Goal: Information Seeking & Learning: Learn about a topic

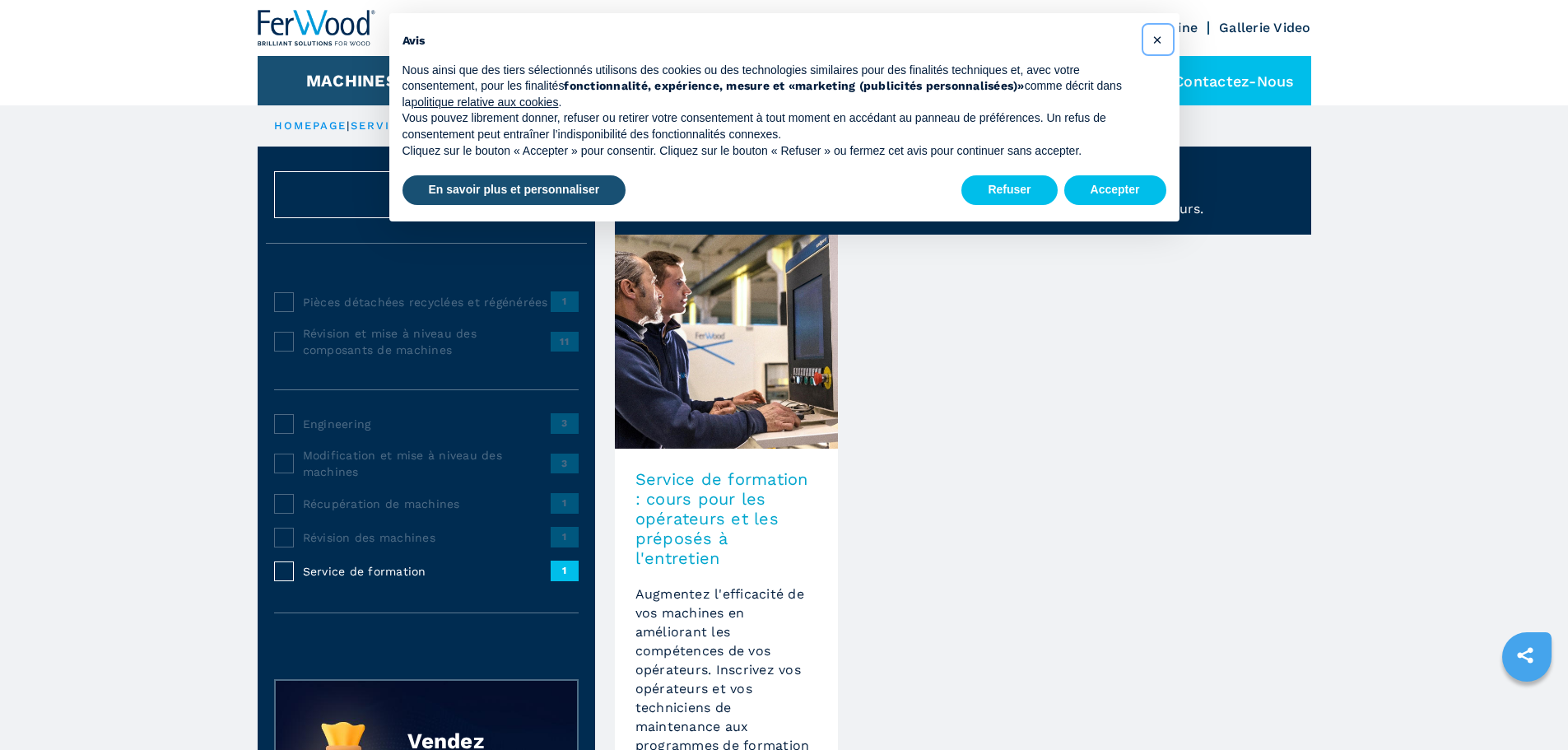
click at [771, 38] on span "×" at bounding box center [1157, 40] width 10 height 20
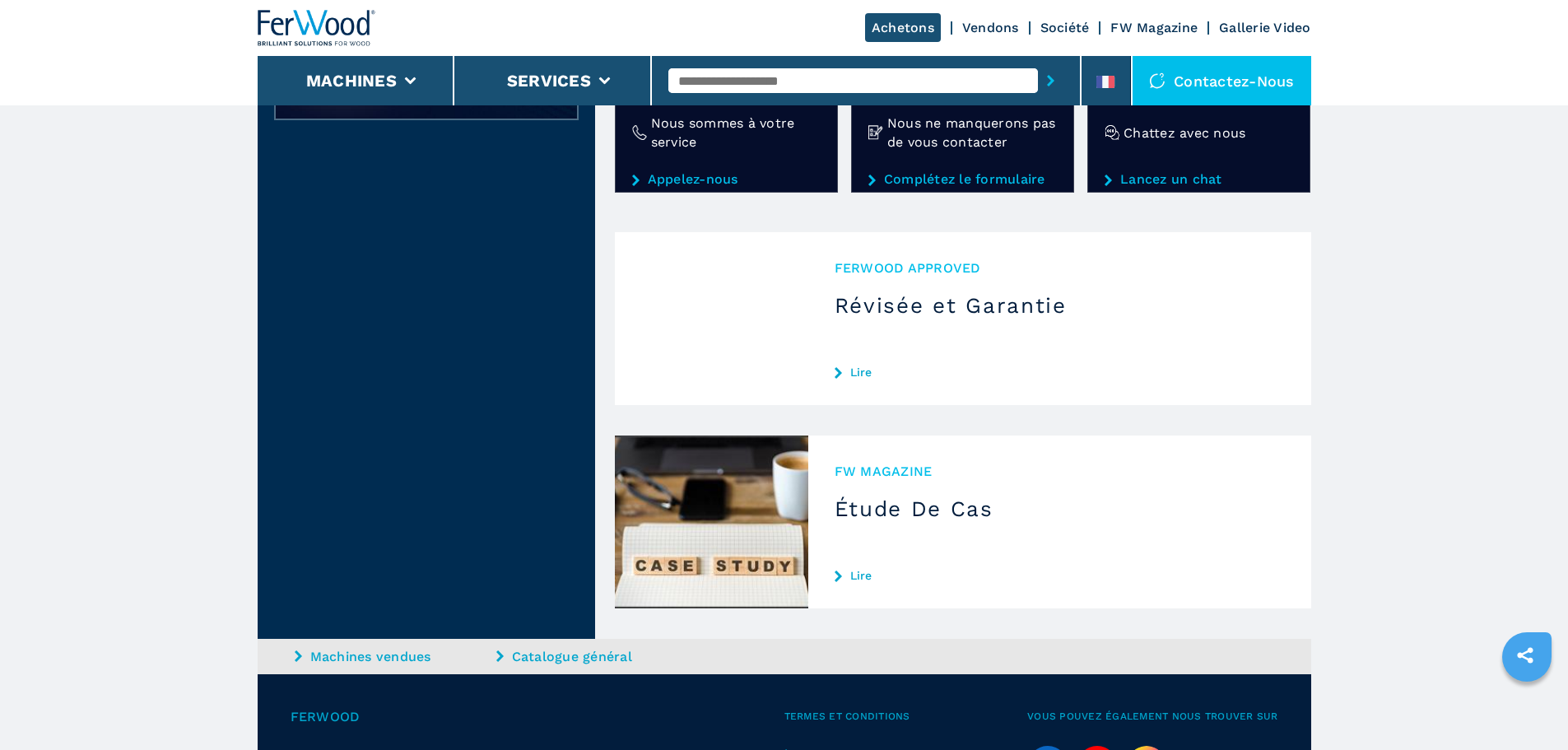
scroll to position [1007, 0]
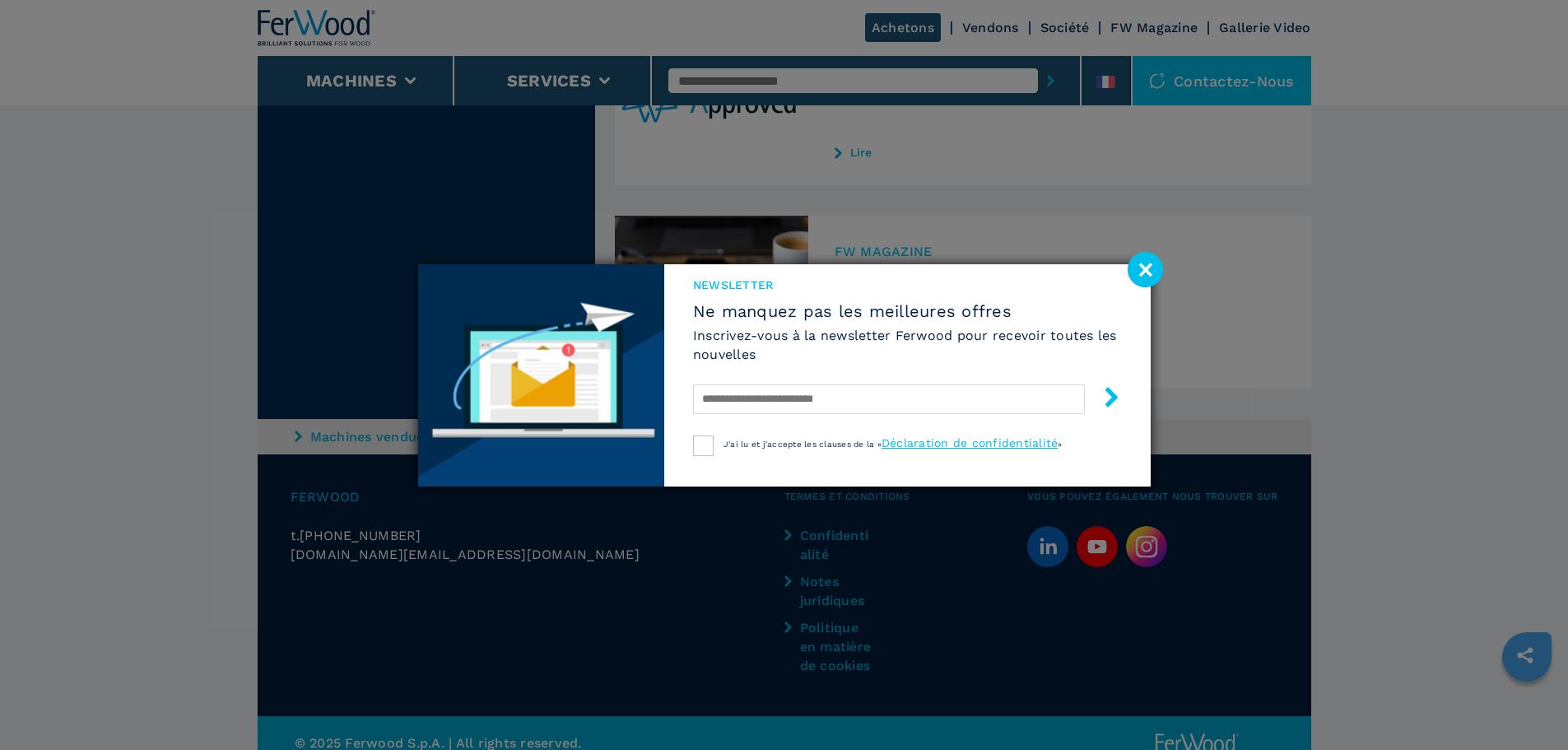
click at [771, 271] on image at bounding box center [1145, 269] width 35 height 35
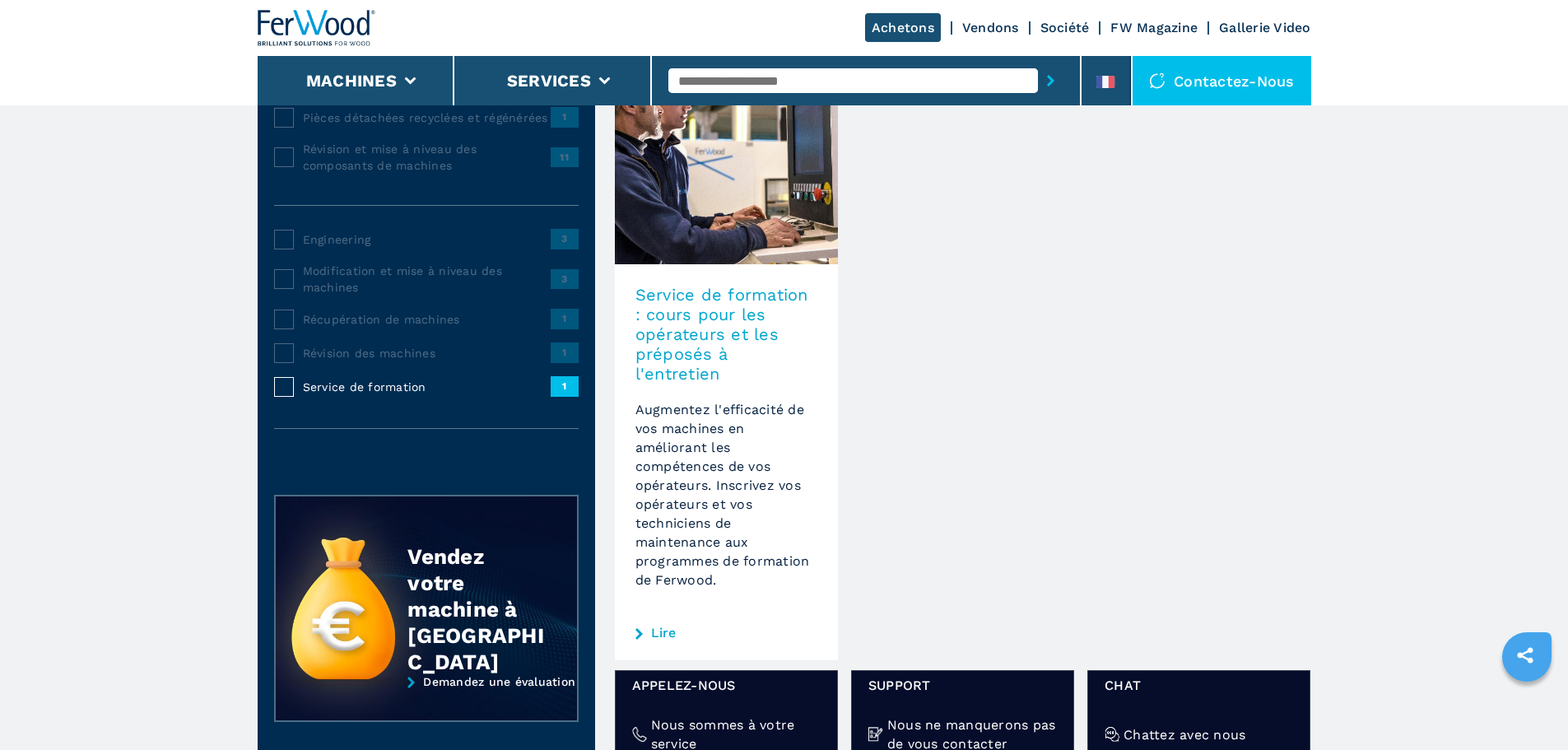
scroll to position [101, 0]
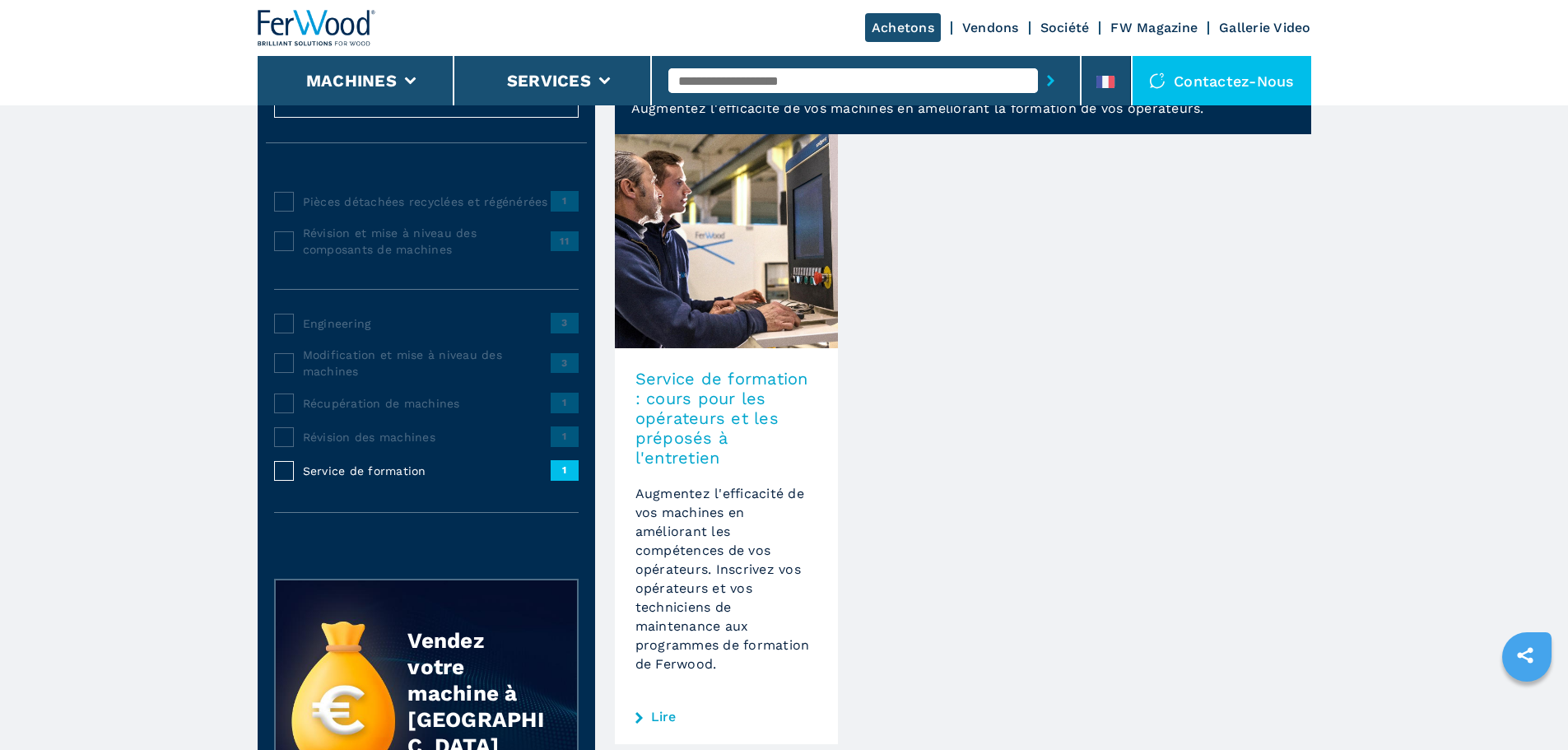
click at [655, 525] on link "Lire" at bounding box center [664, 717] width 26 height 13
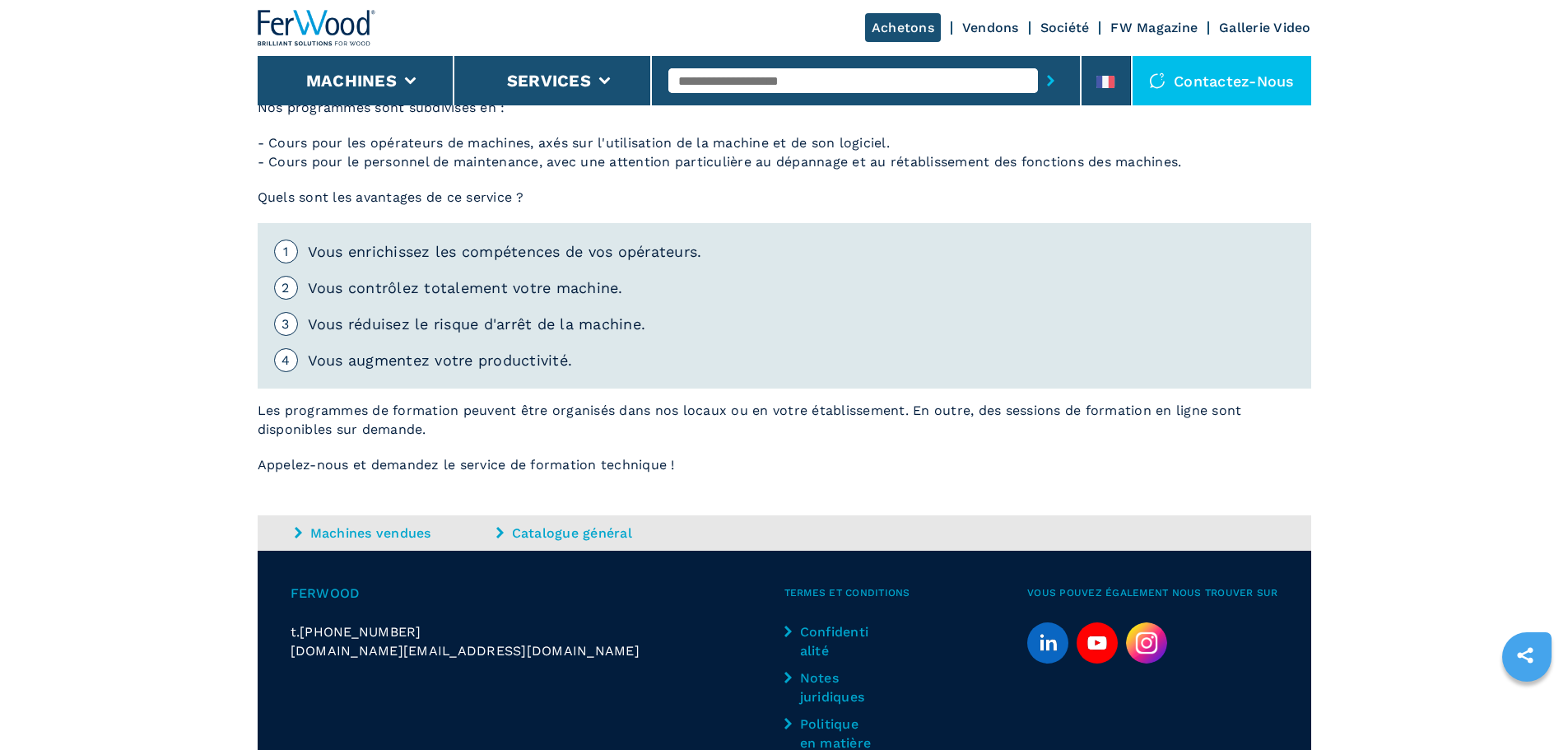
scroll to position [824, 0]
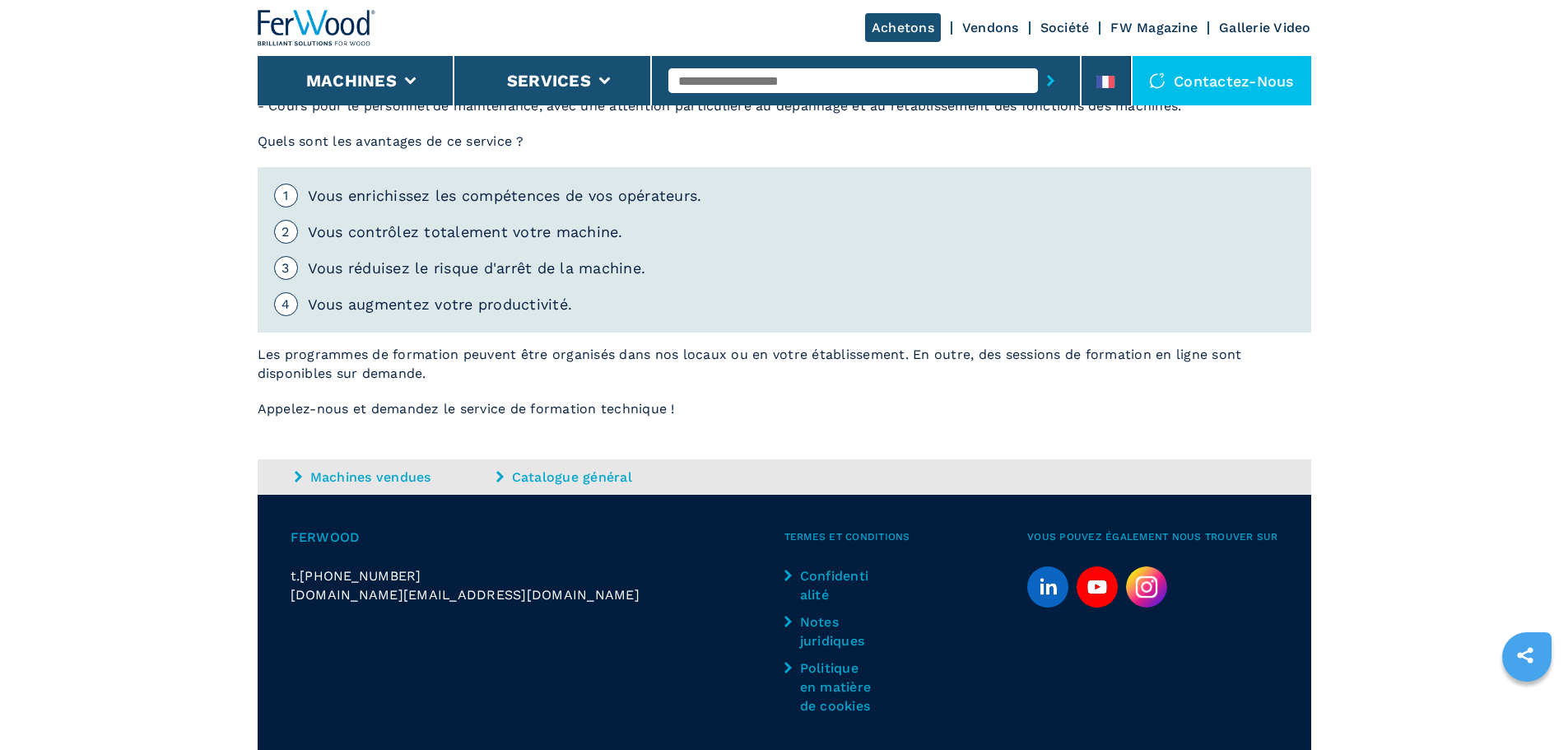
click at [591, 479] on link "Catalogue général" at bounding box center [595, 476] width 198 height 19
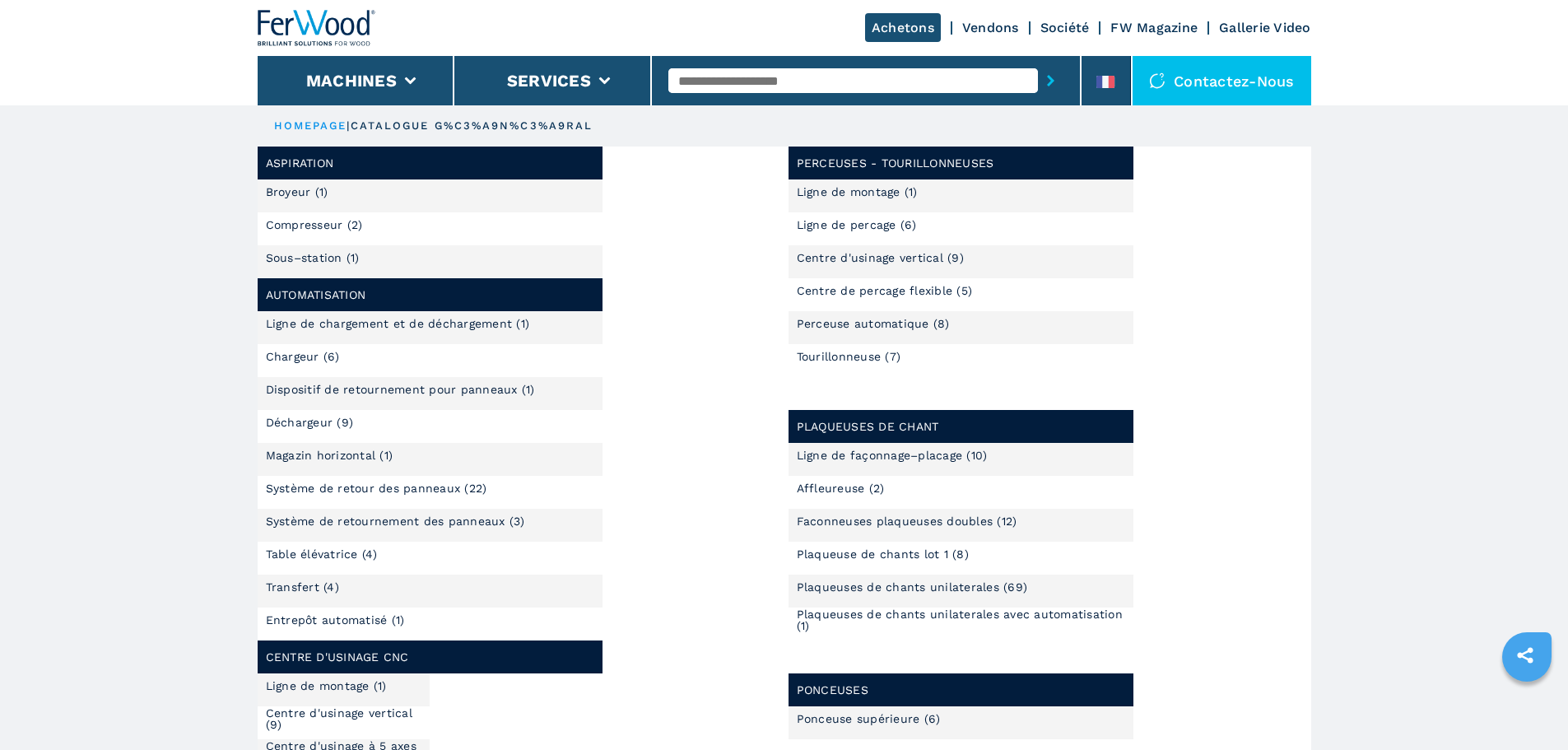
click at [771, 250] on li "Centre d'usinage vertical (9)" at bounding box center [961, 262] width 345 height 33
click at [771, 256] on link "Centre d'usinage vertical (9)" at bounding box center [879, 258] width 167 height 12
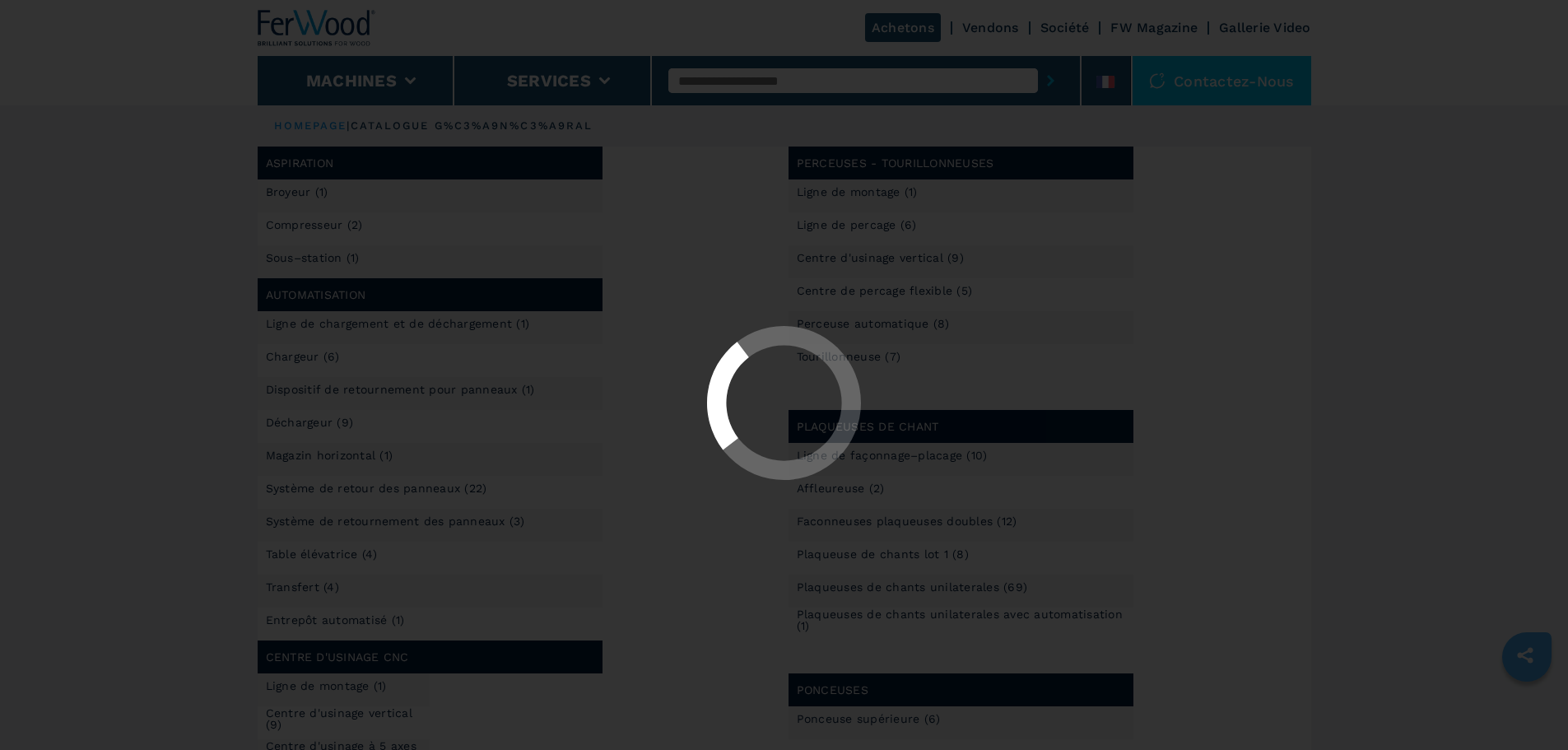
select select "**********"
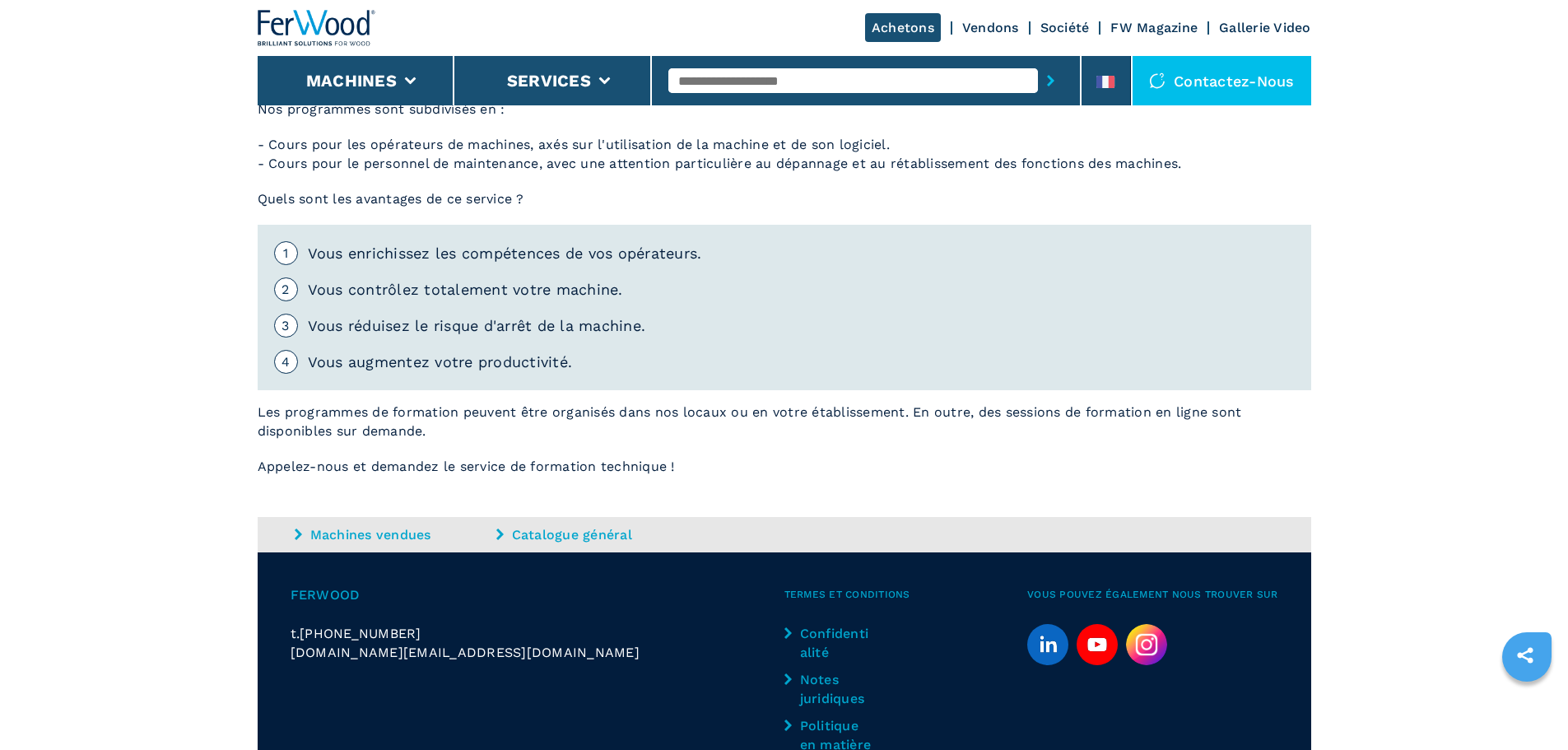
scroll to position [884, 0]
